Goal: Task Accomplishment & Management: Manage account settings

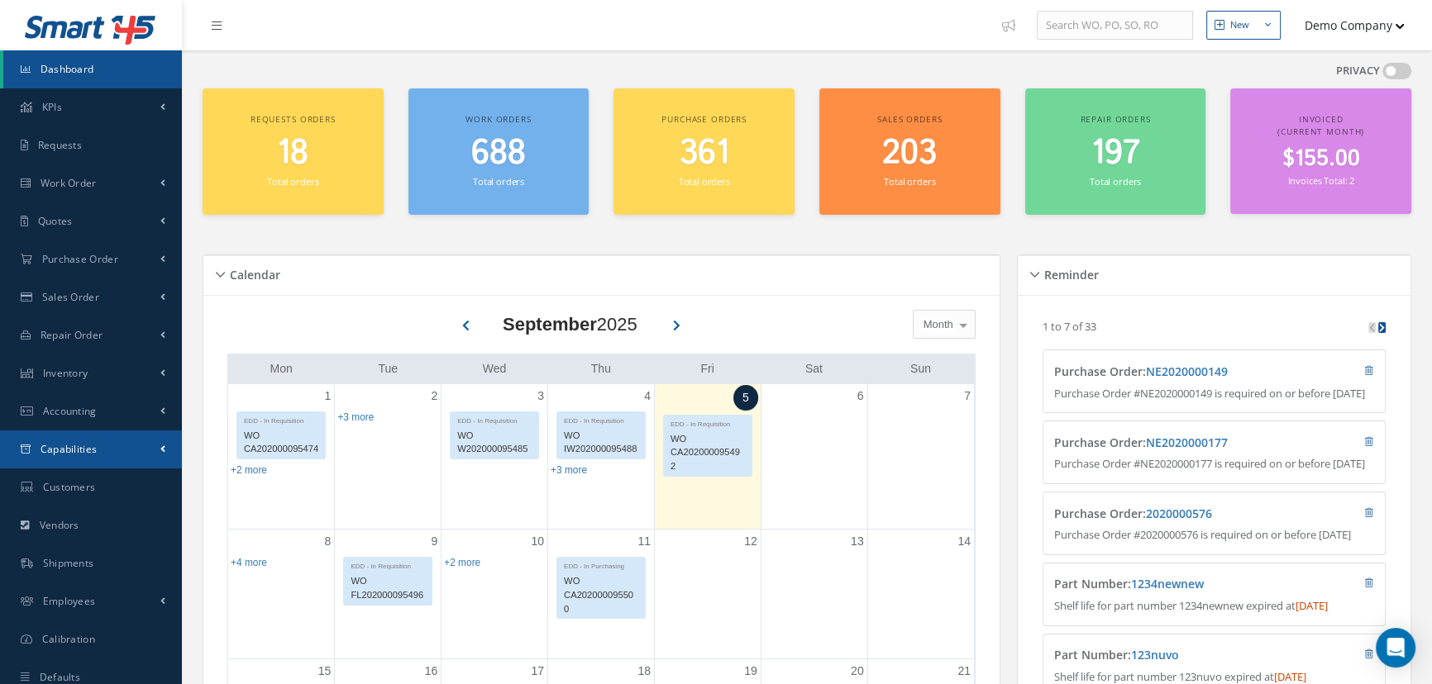
drag, startPoint x: 118, startPoint y: 455, endPoint x: 135, endPoint y: 471, distance: 23.4
click at [118, 455] on link "Capabilities" at bounding box center [91, 450] width 182 height 38
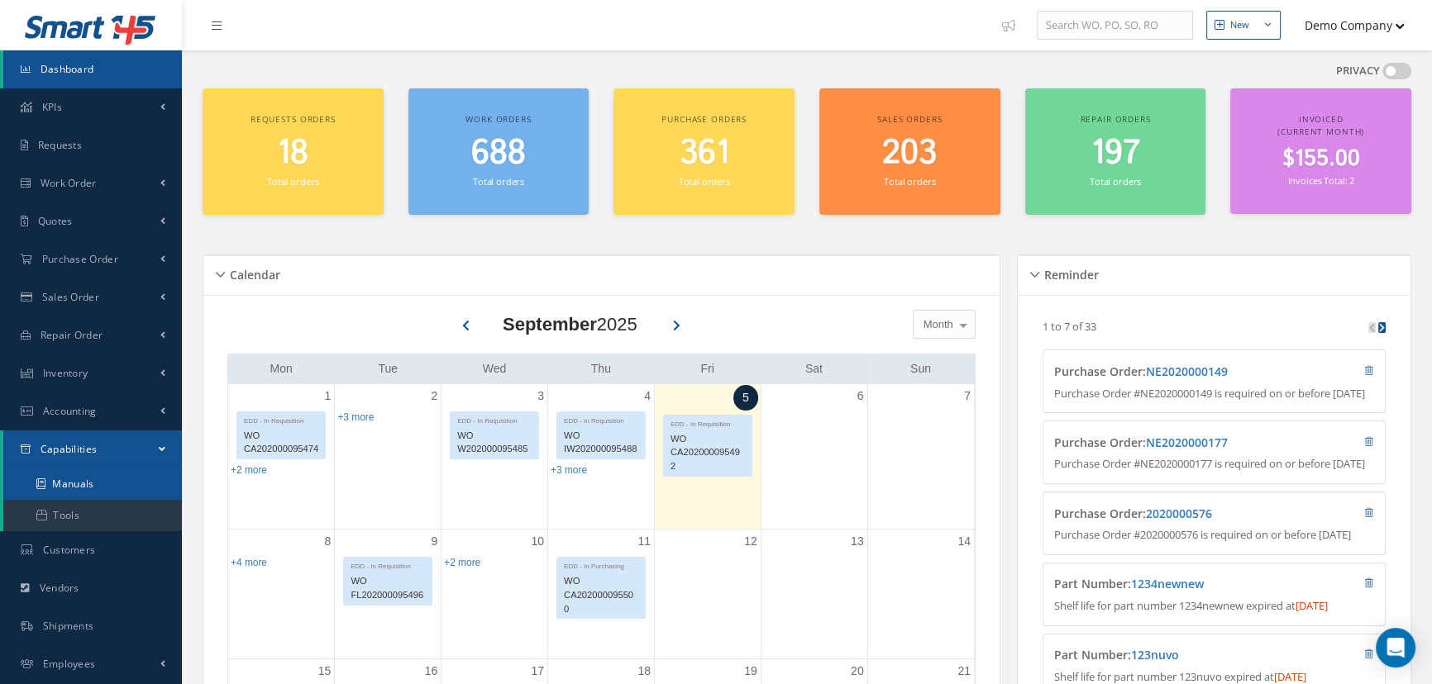
click at [120, 484] on link "Manuals" at bounding box center [92, 484] width 179 height 31
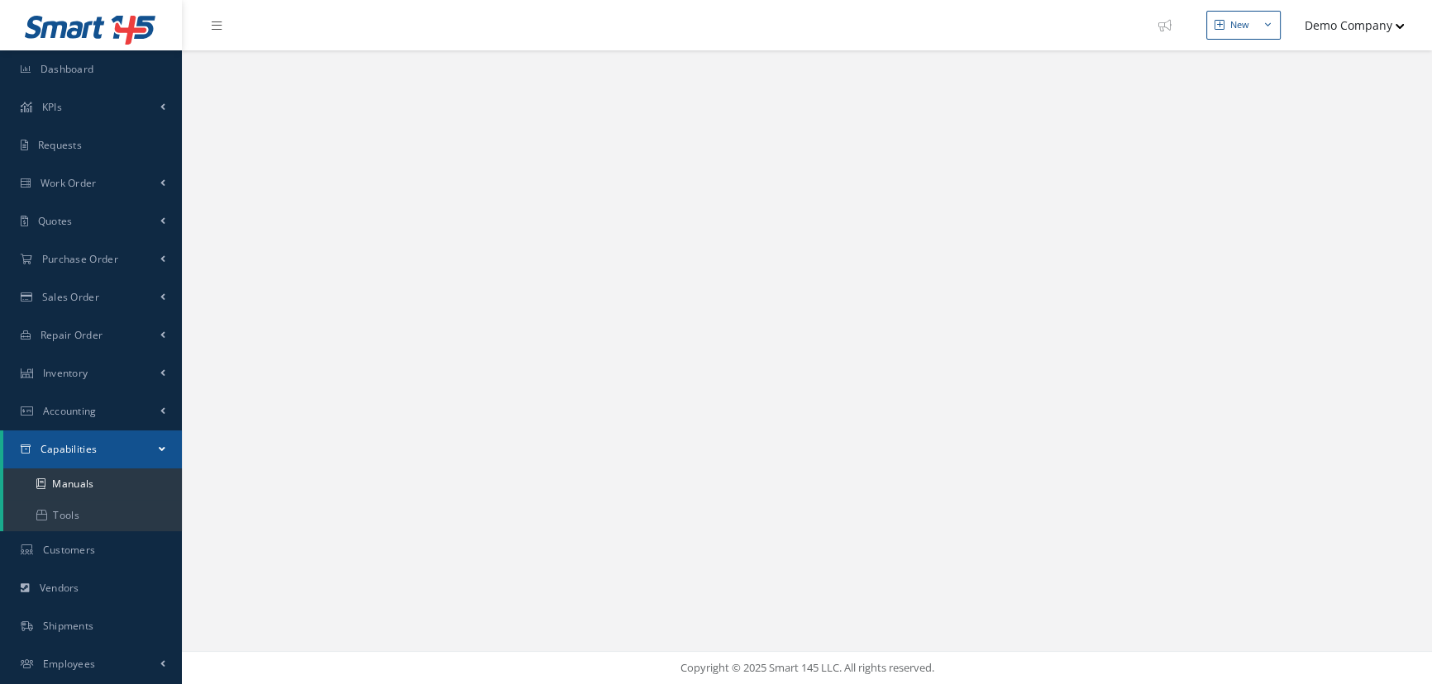
select select "25"
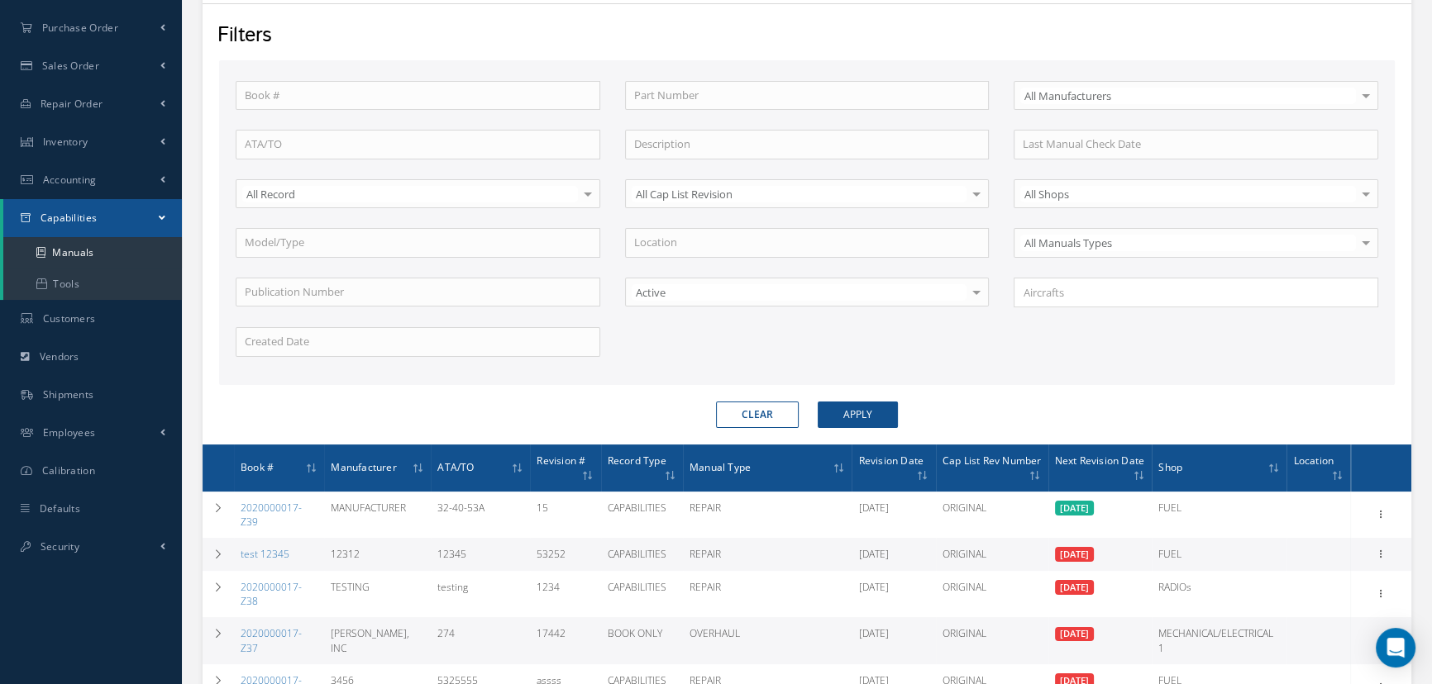
scroll to position [488, 0]
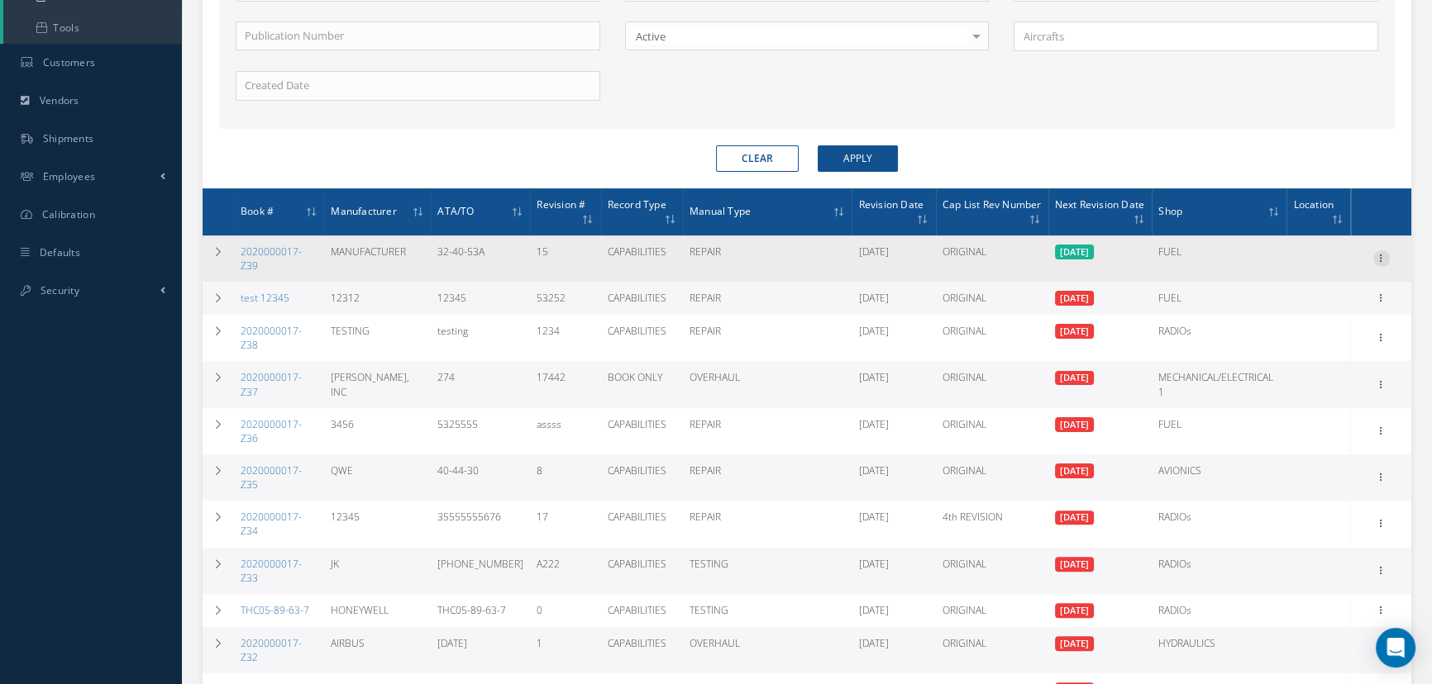
click at [1385, 260] on icon at bounding box center [1381, 256] width 17 height 13
click at [209, 250] on td at bounding box center [218, 259] width 31 height 46
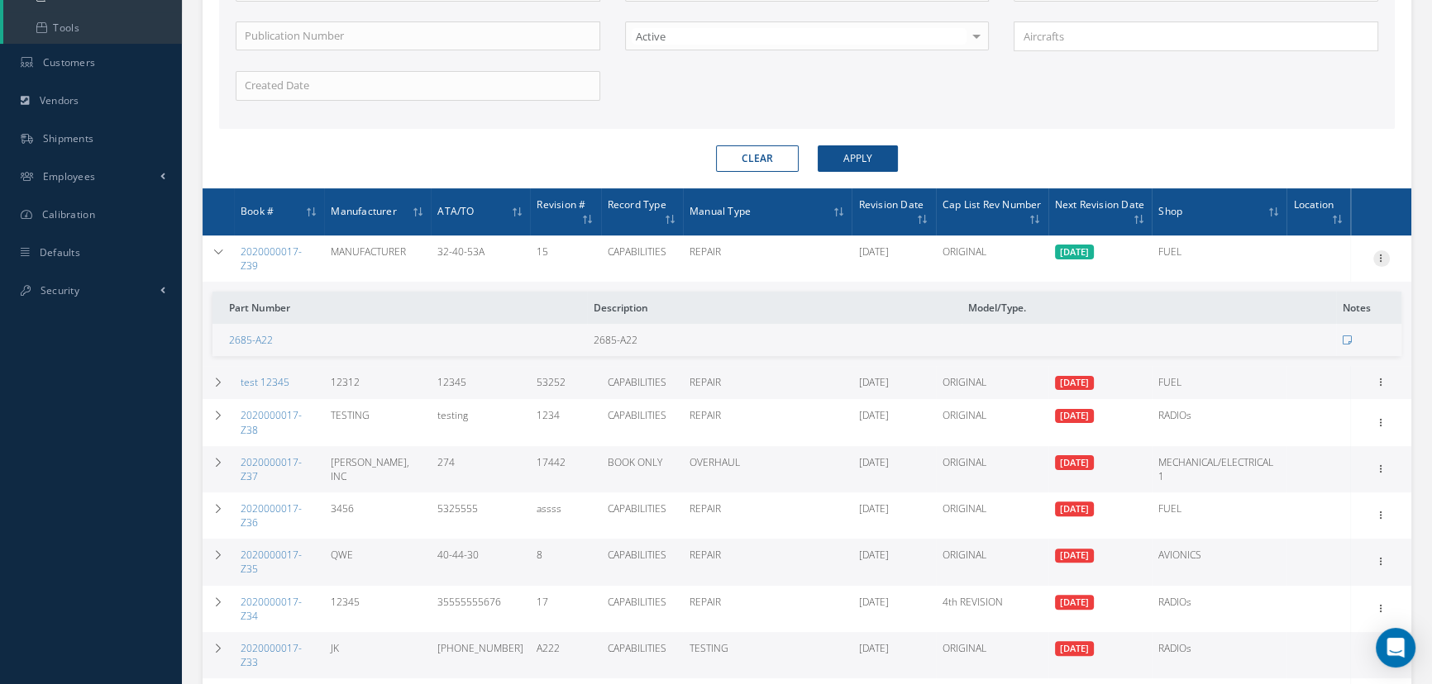
click at [1378, 253] on icon at bounding box center [1381, 256] width 17 height 13
click at [1298, 326] on link "Delete" at bounding box center [1305, 332] width 131 height 21
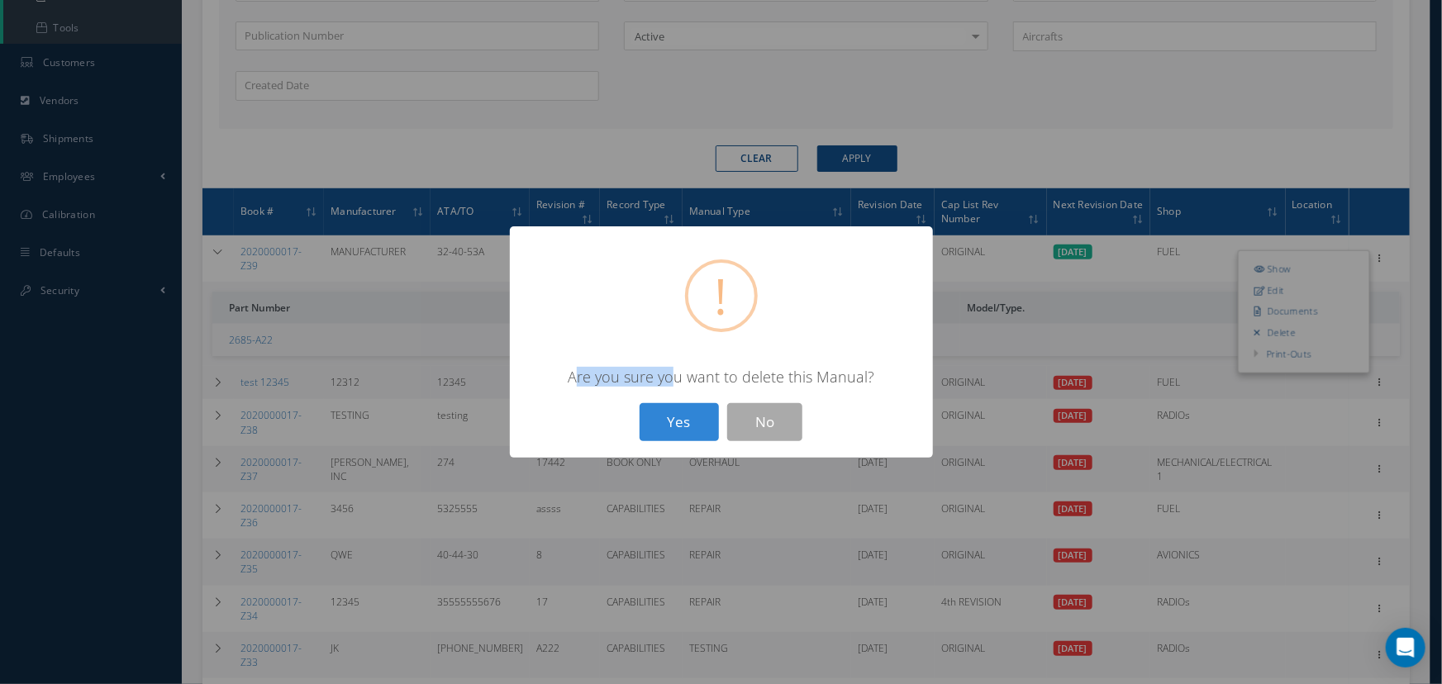
drag, startPoint x: 576, startPoint y: 382, endPoint x: 779, endPoint y: 379, distance: 203.3
click at [779, 379] on div "Are you sure you want to delete this Manual?" at bounding box center [722, 377] width 390 height 20
click at [670, 420] on button "Yes" at bounding box center [679, 422] width 79 height 39
drag, startPoint x: 649, startPoint y: 377, endPoint x: 785, endPoint y: 373, distance: 136.4
click at [777, 374] on div "This Manual is being used by a Work Order." at bounding box center [722, 377] width 390 height 20
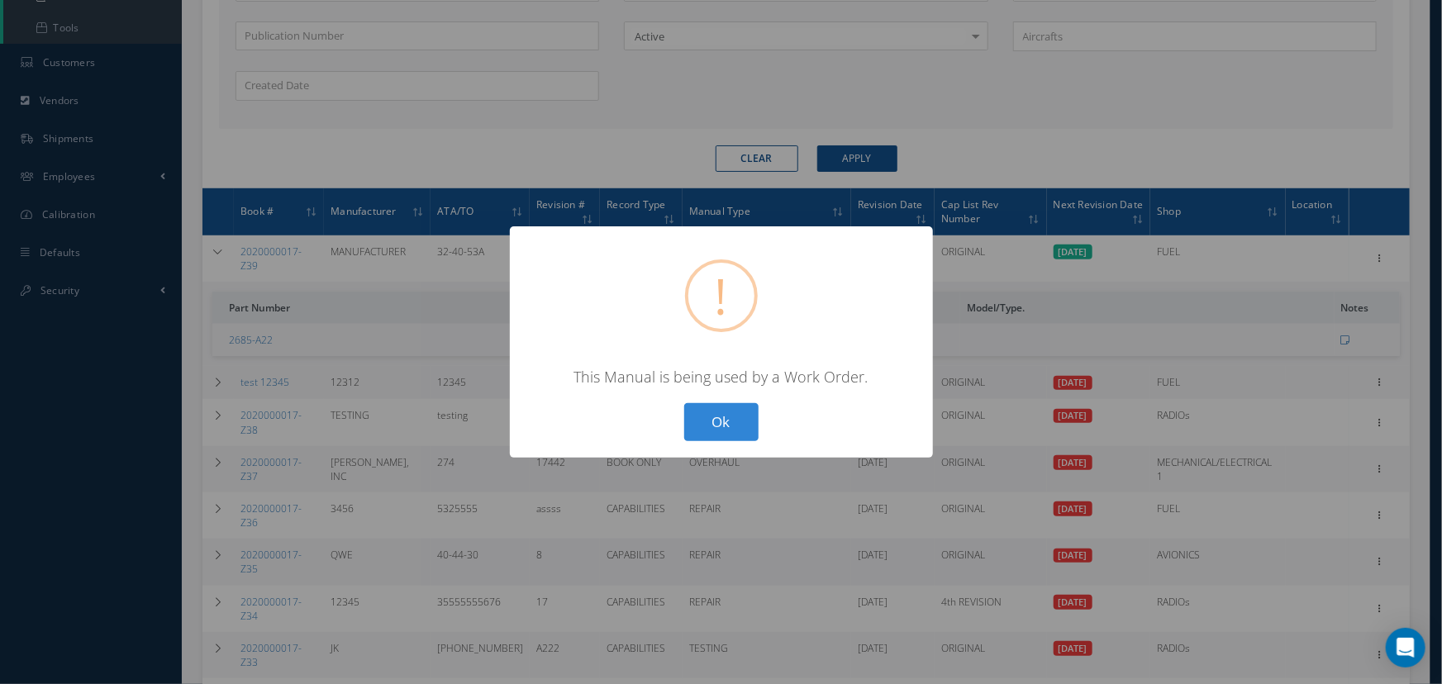
click at [874, 370] on div "This Manual is being used by a Work Order." at bounding box center [722, 377] width 390 height 20
drag, startPoint x: 708, startPoint y: 422, endPoint x: 1251, endPoint y: 340, distance: 549.2
click at [709, 421] on button "Ok" at bounding box center [721, 422] width 74 height 39
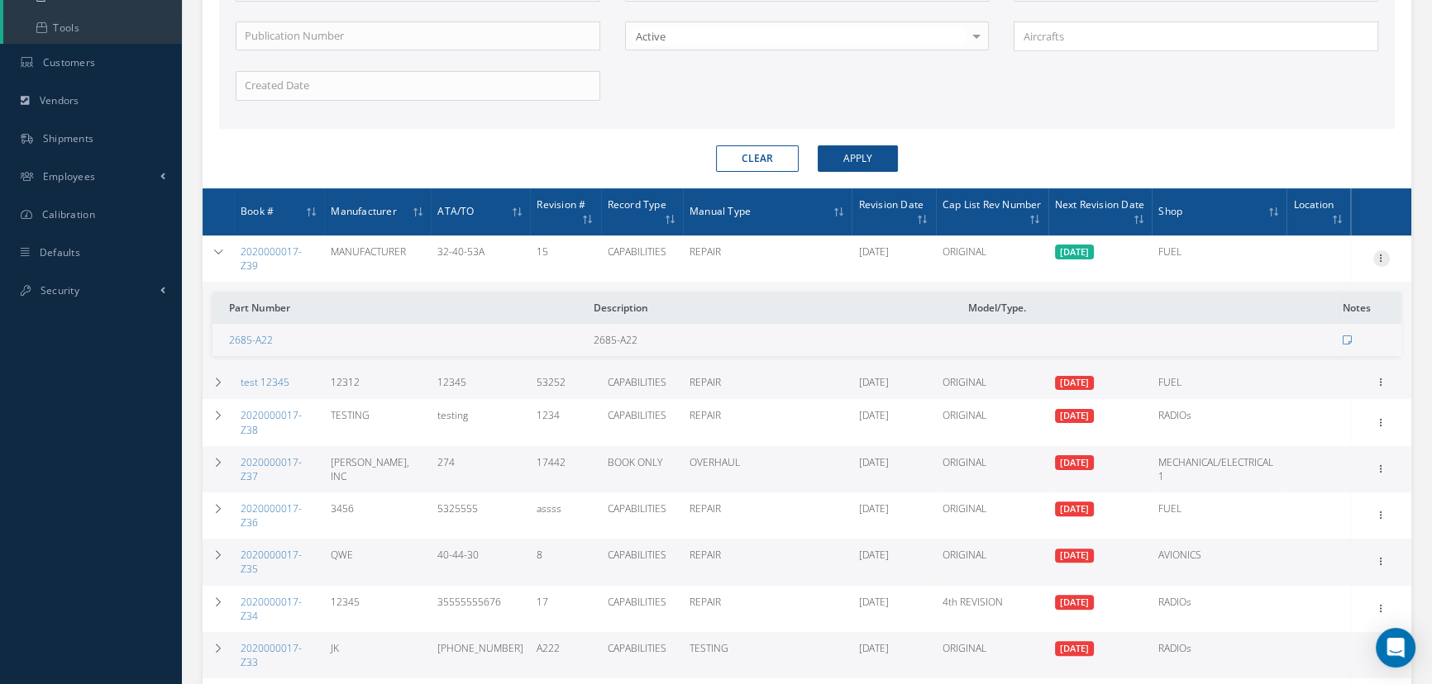
click at [1380, 255] on icon at bounding box center [1381, 256] width 17 height 13
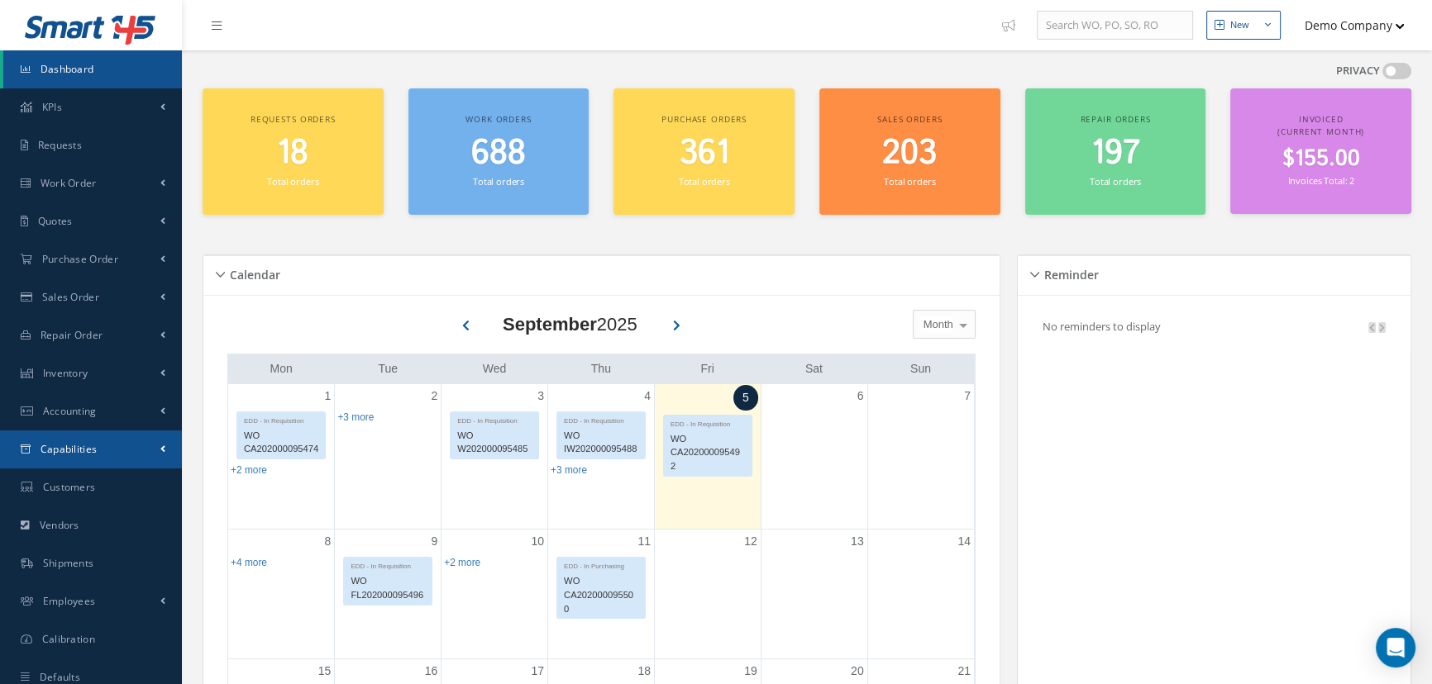
click at [149, 446] on link "Capabilities" at bounding box center [91, 450] width 182 height 38
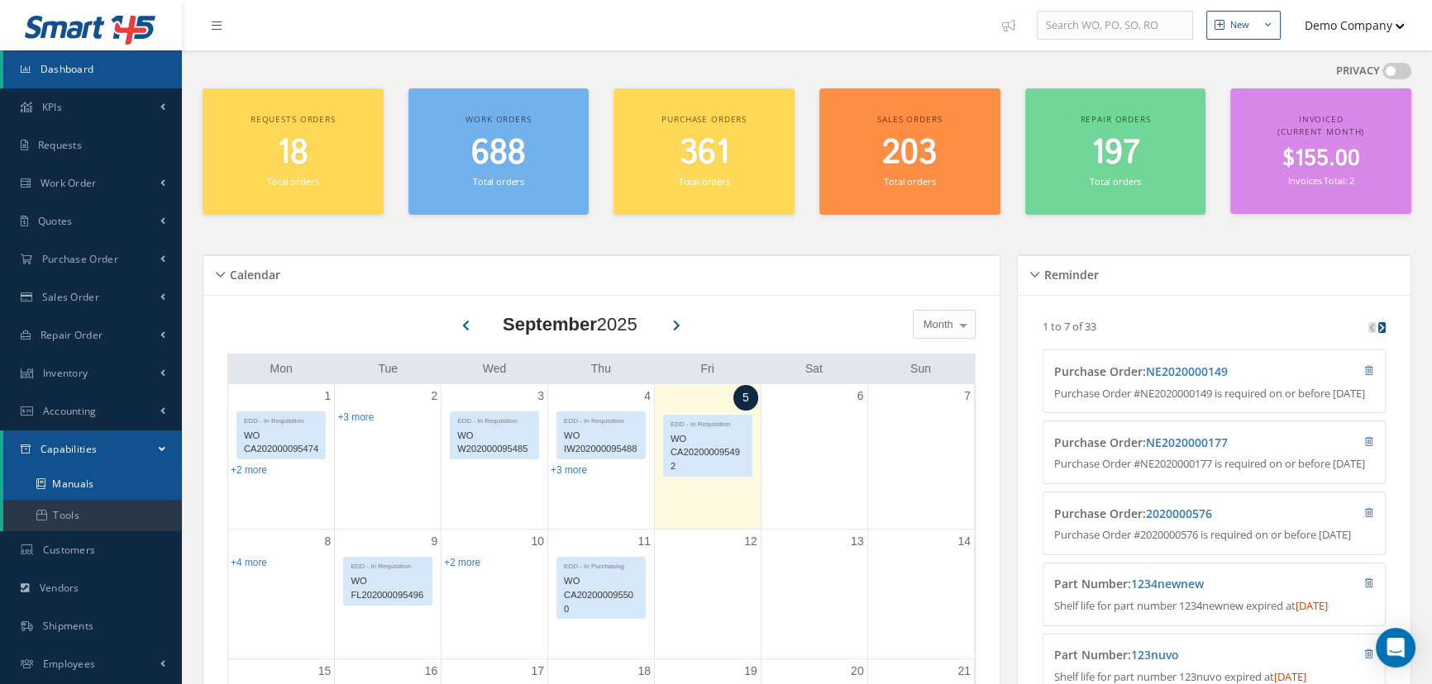
click at [132, 476] on link "Manuals" at bounding box center [92, 484] width 179 height 31
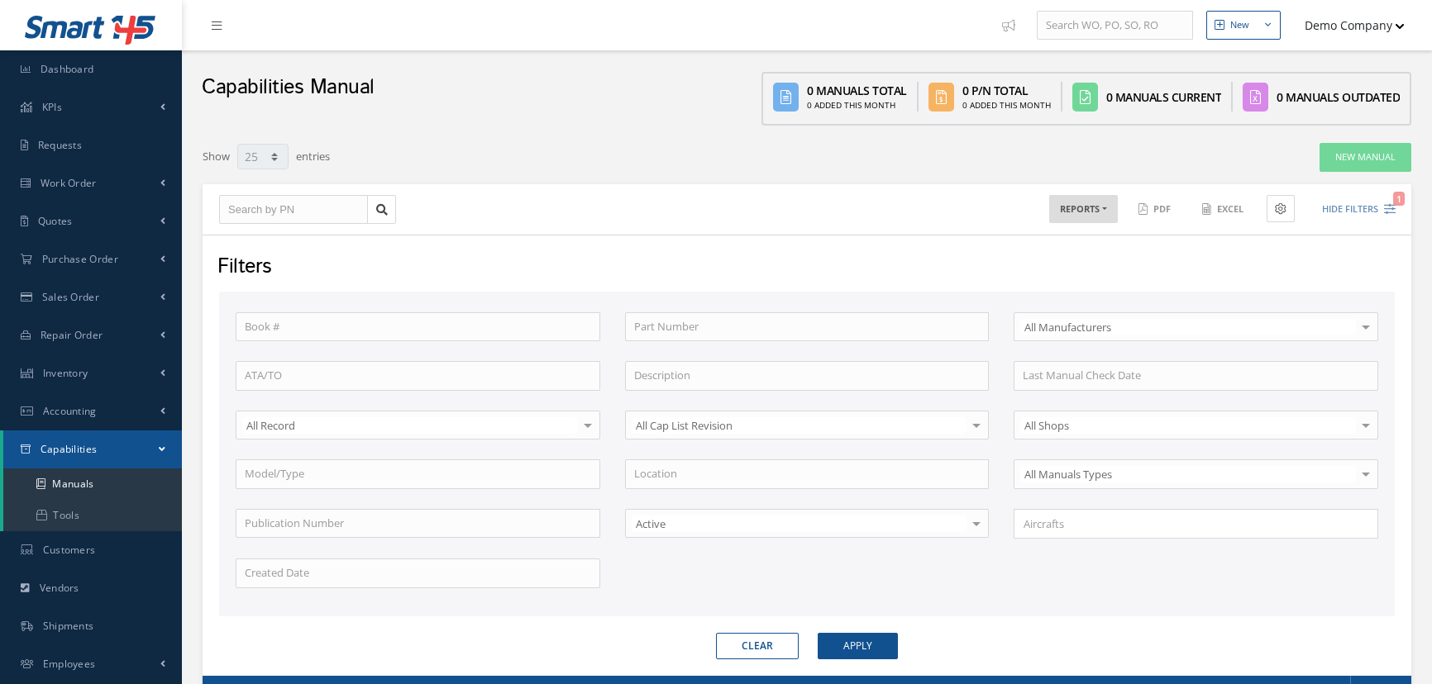
select select "25"
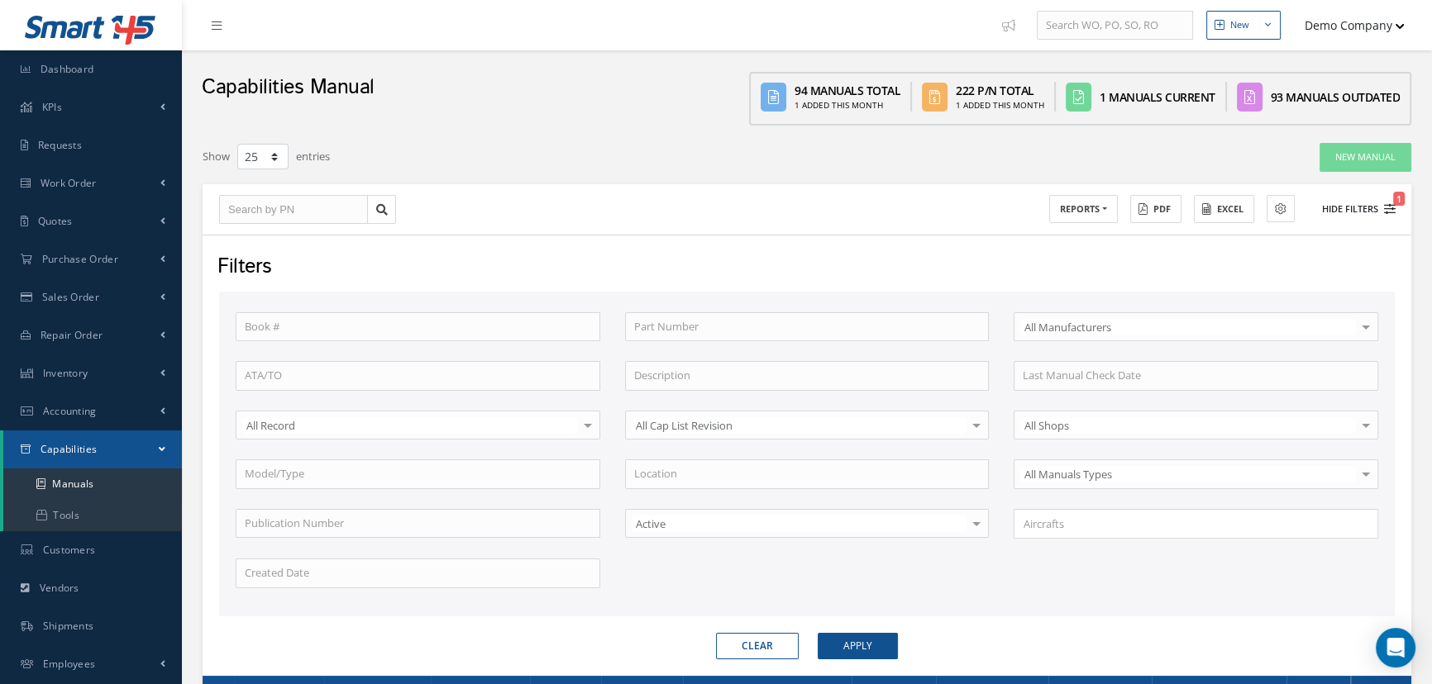
click at [1347, 207] on button "Hide Filters 1" at bounding box center [1351, 209] width 88 height 27
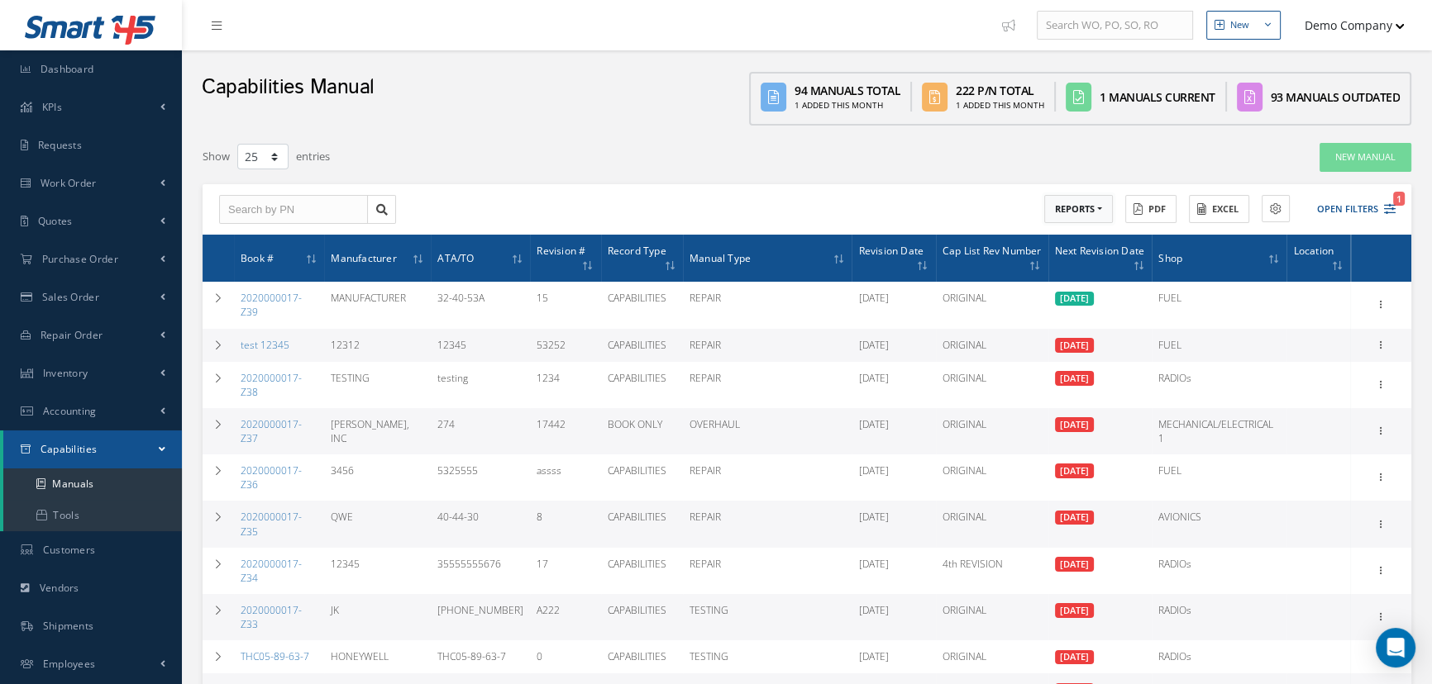
click at [1081, 205] on button "REPORTS" at bounding box center [1078, 209] width 69 height 29
click at [1115, 294] on link "Work Orders In House" at bounding box center [1110, 293] width 132 height 22
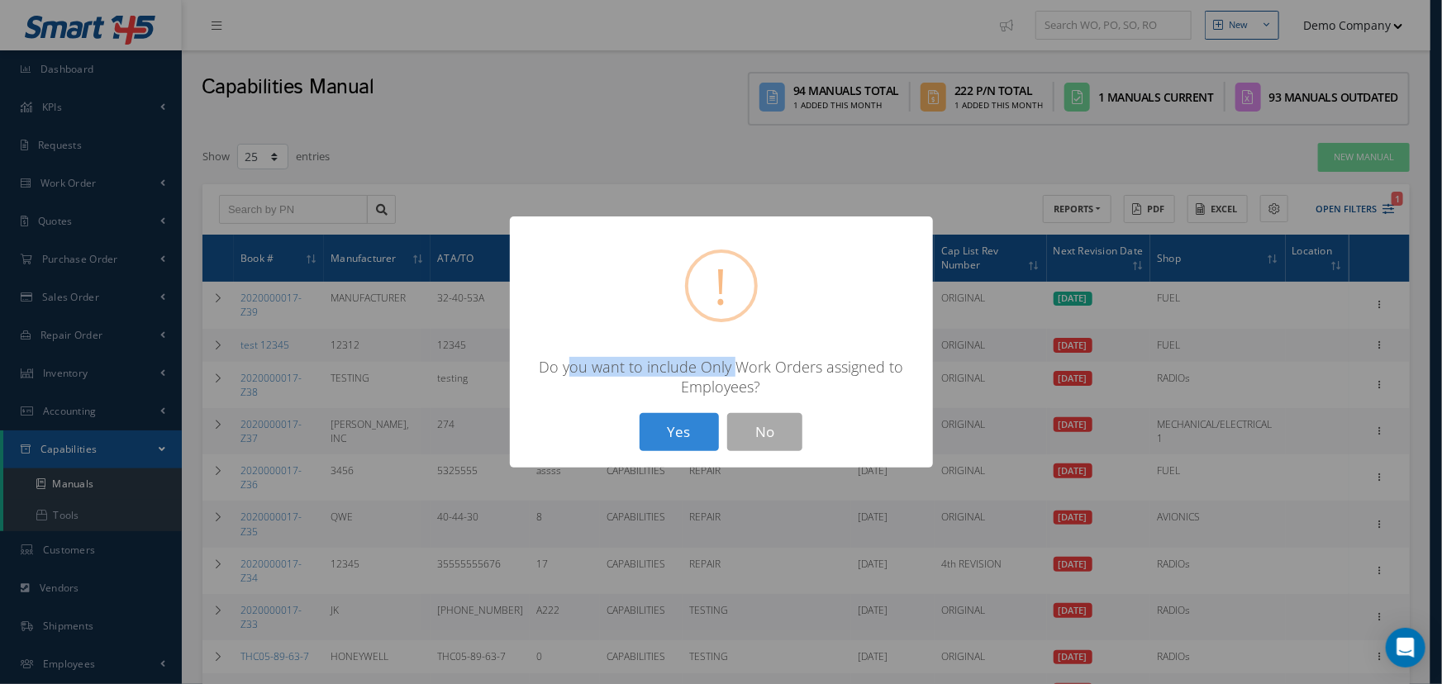
drag, startPoint x: 570, startPoint y: 363, endPoint x: 817, endPoint y: 366, distance: 247.2
click at [767, 366] on div "Do you want to include Only Work Orders assigned to Employees?" at bounding box center [722, 377] width 390 height 40
click at [755, 431] on button "No" at bounding box center [764, 432] width 75 height 39
